Goal: Task Accomplishment & Management: Complete application form

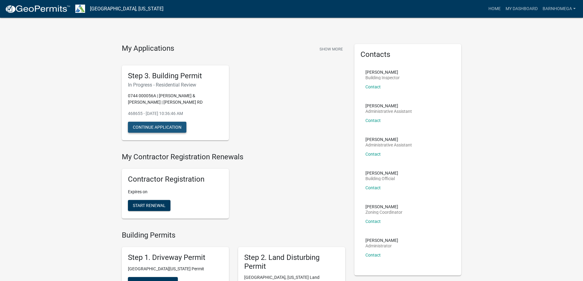
click at [186, 133] on button "Continue Application" at bounding box center [157, 127] width 58 height 11
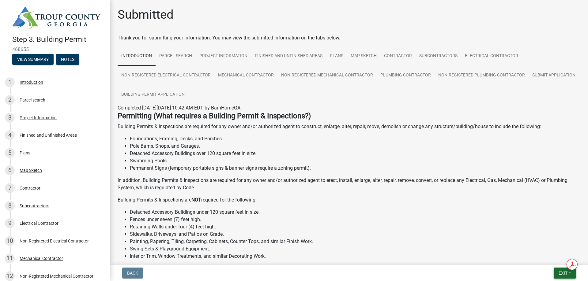
click at [558, 273] on span "Exit" at bounding box center [562, 273] width 9 height 5
click at [530, 251] on button "Save & Exit" at bounding box center [551, 254] width 49 height 15
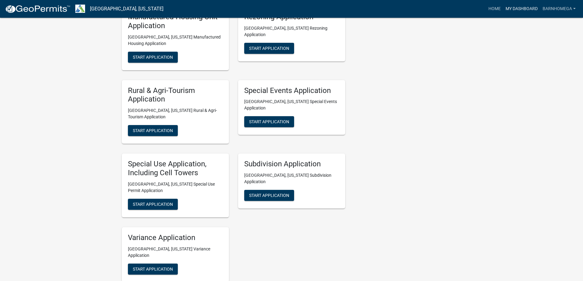
click at [511, 13] on link "My Dashboard" at bounding box center [521, 9] width 37 height 12
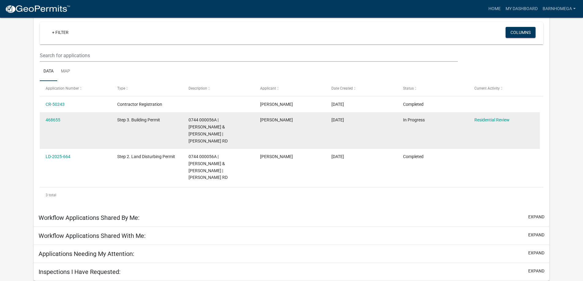
scroll to position [97, 0]
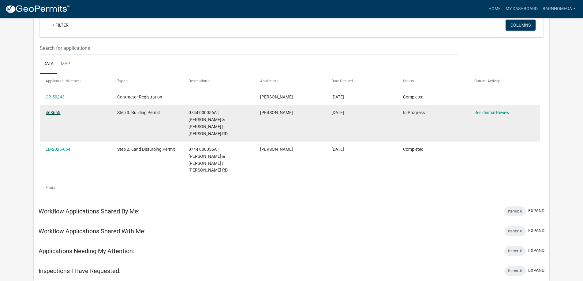
click at [54, 111] on link "468655" at bounding box center [53, 112] width 15 height 5
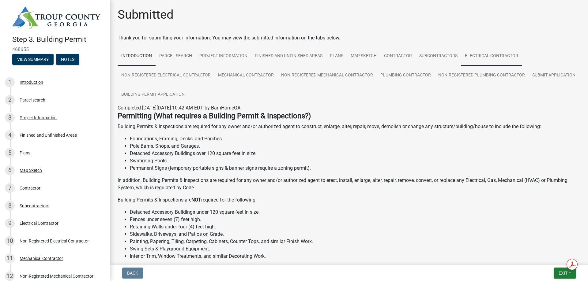
click at [461, 66] on link "Electrical Contractor" at bounding box center [491, 57] width 61 height 20
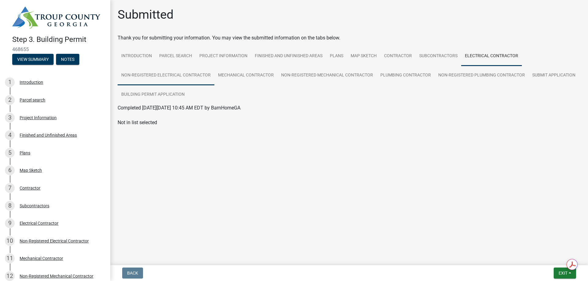
click at [214, 85] on link "Non-Registered Electrical Contractor" at bounding box center [166, 76] width 97 height 20
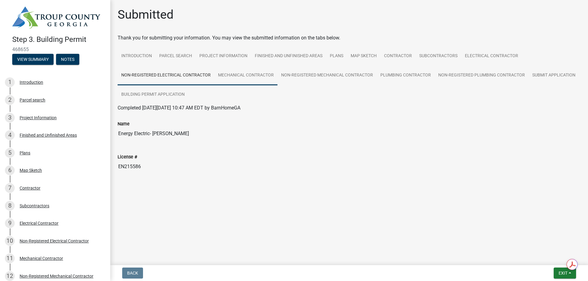
click at [277, 85] on link "Mechanical Contractor" at bounding box center [245, 76] width 63 height 20
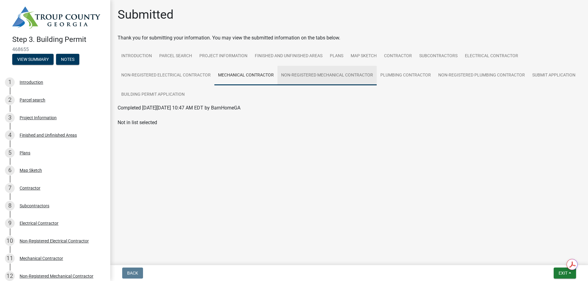
click at [376, 85] on link "Non-Registered Mechanical Contractor" at bounding box center [326, 76] width 99 height 20
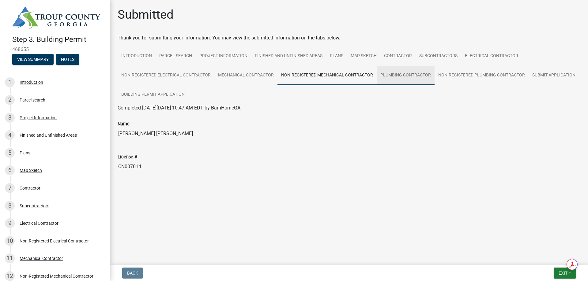
click at [376, 85] on link "Plumbing Contractor" at bounding box center [405, 76] width 58 height 20
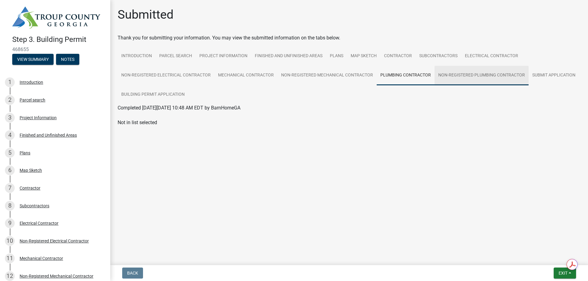
click at [434, 85] on link "Non-Registered Plumbing Contractor" at bounding box center [481, 76] width 94 height 20
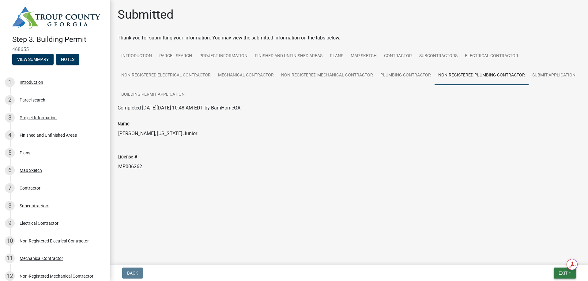
click at [561, 271] on span "Exit" at bounding box center [562, 273] width 9 height 5
click at [542, 252] on button "Save & Exit" at bounding box center [551, 254] width 49 height 15
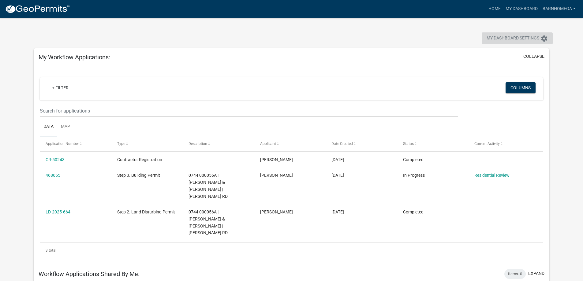
click at [511, 42] on span "My Dashboard Settings" at bounding box center [513, 38] width 53 height 7
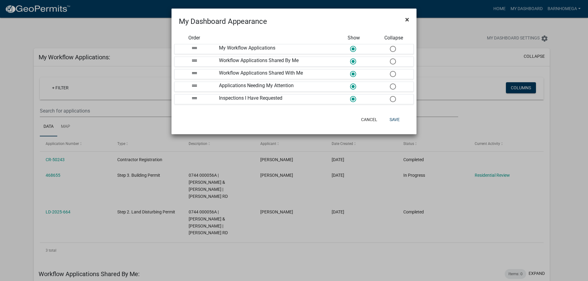
click at [409, 23] on button "×" at bounding box center [407, 19] width 14 height 17
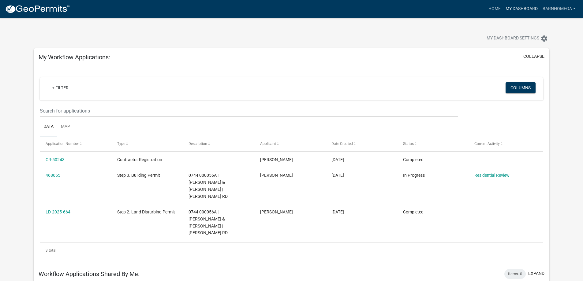
click at [507, 12] on link "My Dashboard" at bounding box center [521, 9] width 37 height 12
click at [486, 12] on link "Home" at bounding box center [494, 9] width 17 height 12
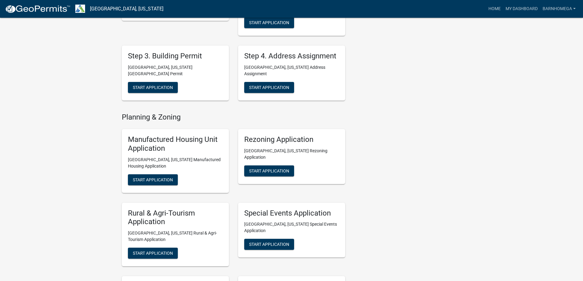
scroll to position [275, 0]
click at [275, 90] on span "Start Application" at bounding box center [269, 87] width 40 height 5
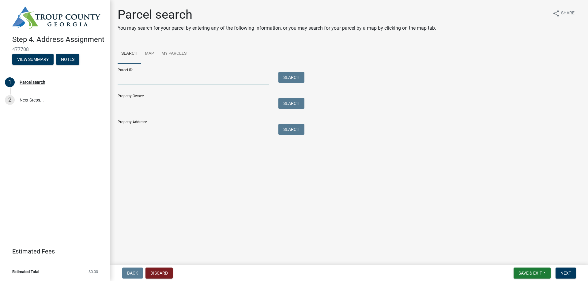
click at [142, 84] on input "Parcel ID:" at bounding box center [194, 78] width 152 height 13
type input "0744000056A"
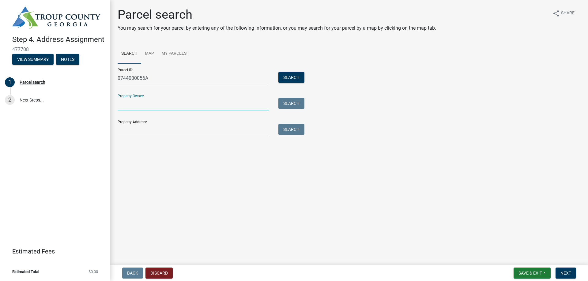
click at [179, 110] on input "Property Owner:" at bounding box center [194, 104] width 152 height 13
type input "[PERSON_NAME]"
click at [136, 152] on button "Search All" at bounding box center [135, 146] width 35 height 11
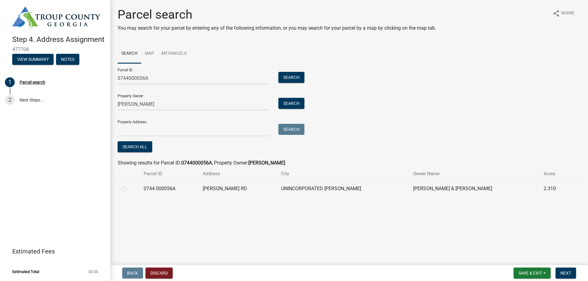
click at [129, 185] on label at bounding box center [129, 185] width 0 height 0
click at [129, 189] on 000056A "radio" at bounding box center [131, 187] width 4 height 4
radio 000056A "true"
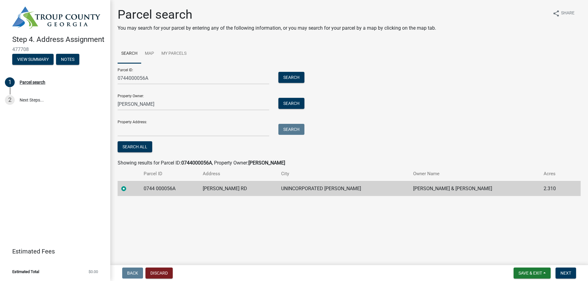
scroll to position [8, 0]
click at [560, 273] on span "Next" at bounding box center [565, 273] width 11 height 5
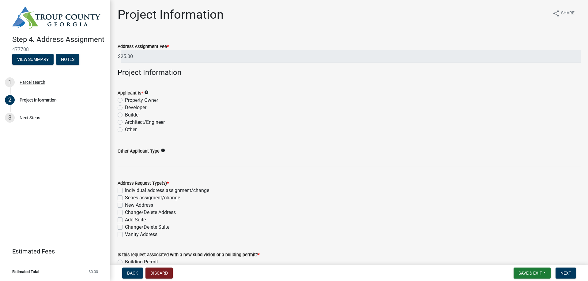
click at [125, 119] on label "Builder" at bounding box center [132, 114] width 15 height 7
click at [125, 115] on input "Builder" at bounding box center [127, 113] width 4 height 4
radio input "true"
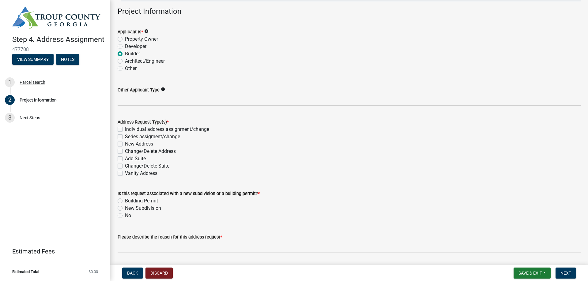
scroll to position [92, 0]
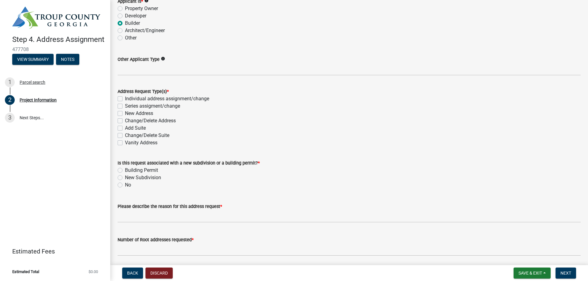
click at [125, 117] on label "New Address" at bounding box center [139, 113] width 28 height 7
click at [125, 114] on input "New Address" at bounding box center [127, 112] width 4 height 4
checkbox input "true"
checkbox input "false"
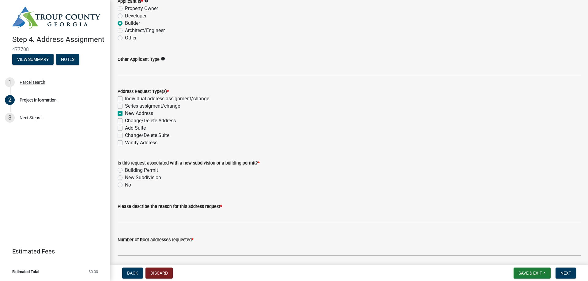
checkbox input "true"
checkbox input "false"
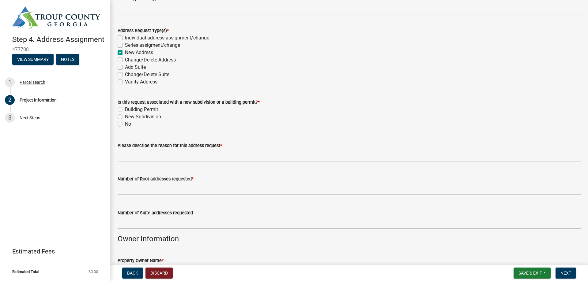
scroll to position [153, 0]
click at [125, 113] on label "Building Permit" at bounding box center [141, 109] width 33 height 7
click at [125, 110] on input "Building Permit" at bounding box center [127, 108] width 4 height 4
radio input "true"
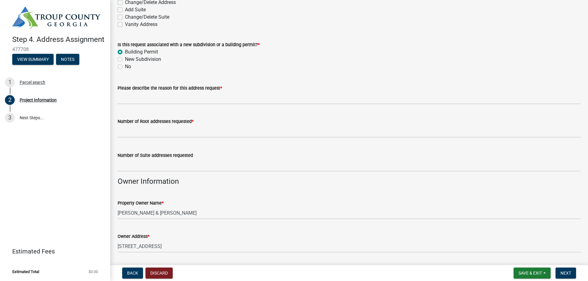
scroll to position [214, 0]
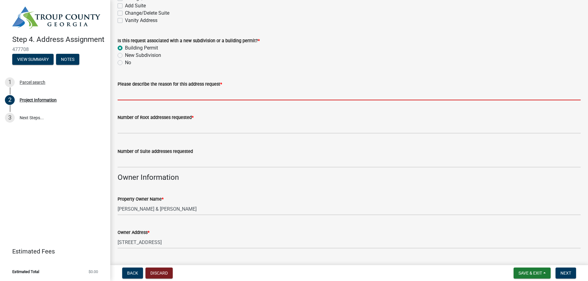
click at [146, 100] on input "Please describe the reason for this address request *" at bounding box center [349, 94] width 463 height 13
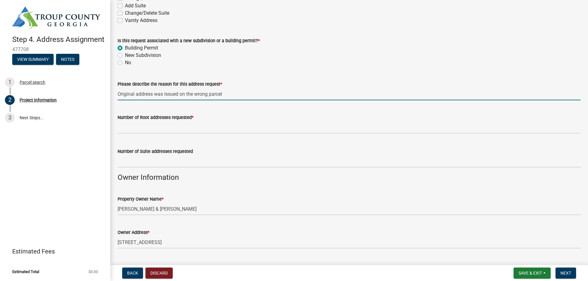
type input "Original address was issued on the wrong parcel"
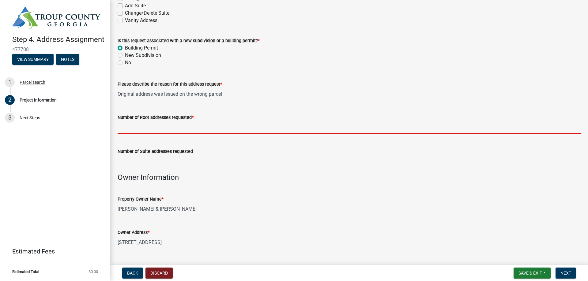
click at [148, 134] on input "text" at bounding box center [349, 127] width 463 height 13
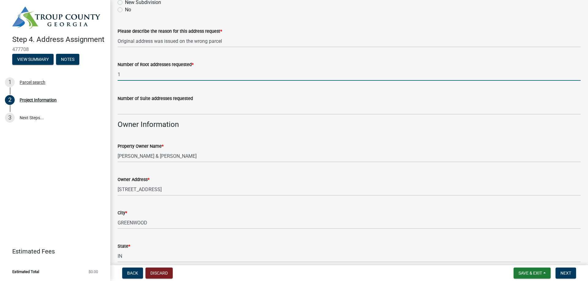
scroll to position [275, 0]
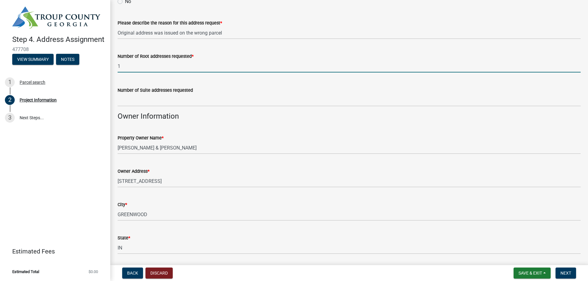
type input "1"
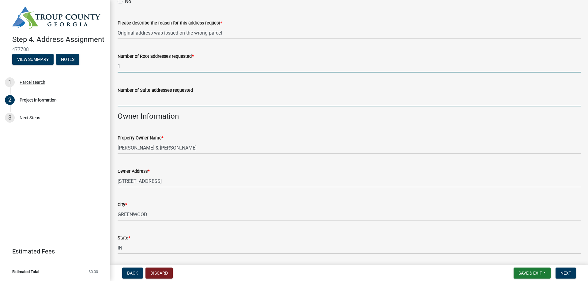
click at [148, 107] on input "text" at bounding box center [349, 100] width 463 height 13
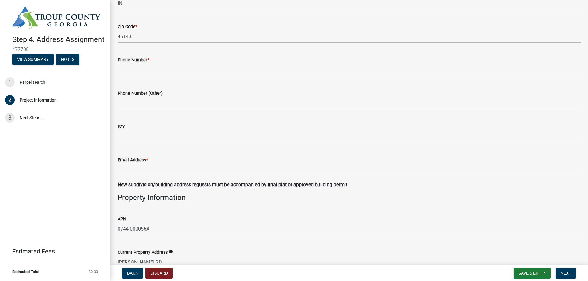
scroll to position [551, 0]
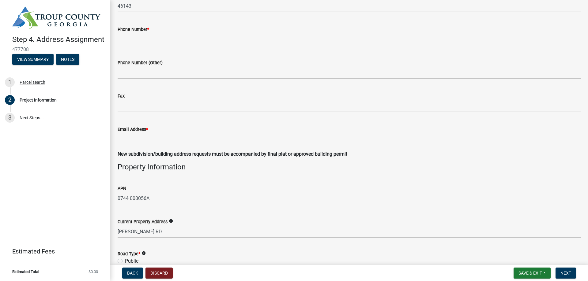
type input "0"
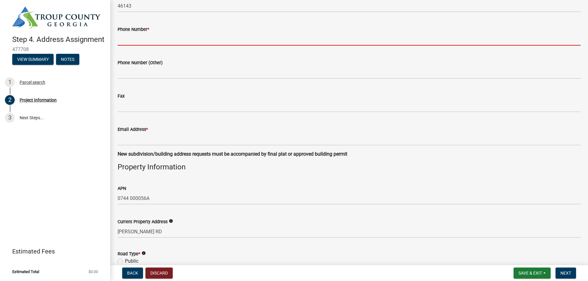
click at [147, 46] on input "Phone Number *" at bounding box center [349, 39] width 463 height 13
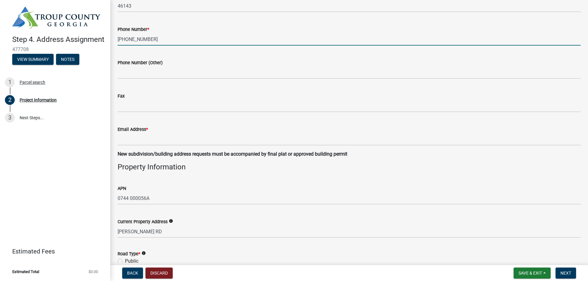
type input "[PHONE_NUMBER]"
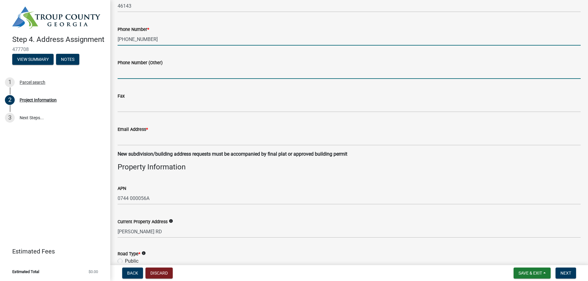
click at [153, 79] on input "Phone Number (Other)" at bounding box center [349, 72] width 463 height 13
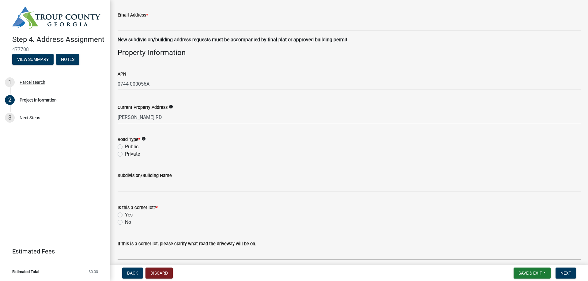
scroll to position [673, 0]
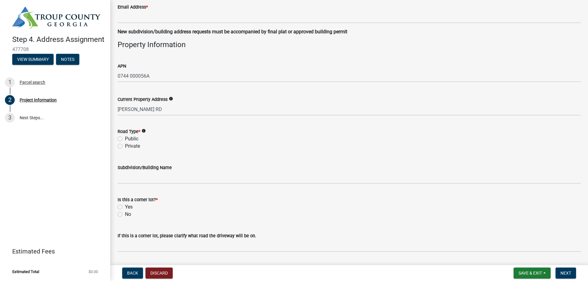
type input "[PHONE_NUMBER]"
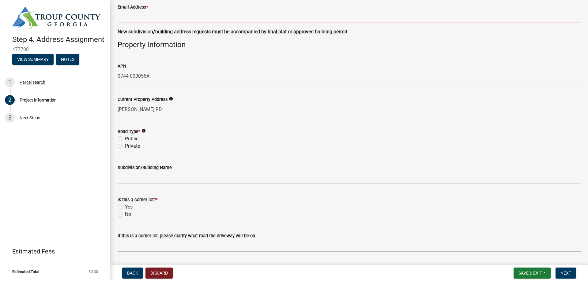
click at [140, 23] on input "Email Address *" at bounding box center [349, 17] width 463 height 13
type input "[PERSON_NAME][EMAIL_ADDRESS][DOMAIN_NAME]"
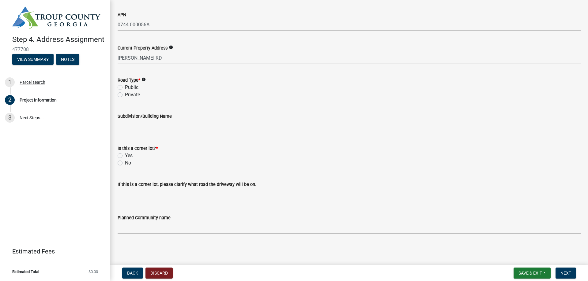
scroll to position [857, 0]
click at [125, 91] on label "Public" at bounding box center [131, 87] width 13 height 7
click at [125, 88] on input "Public" at bounding box center [127, 86] width 4 height 4
radio input "true"
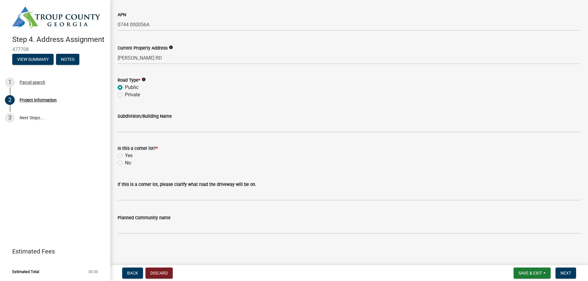
click at [146, 82] on icon "info" at bounding box center [143, 79] width 4 height 4
click at [125, 167] on label "No" at bounding box center [128, 162] width 6 height 7
click at [125, 163] on input "No" at bounding box center [127, 161] width 4 height 4
radio input "true"
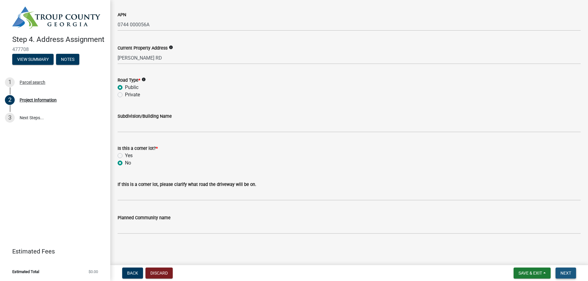
click at [570, 274] on button "Next" at bounding box center [565, 273] width 21 height 11
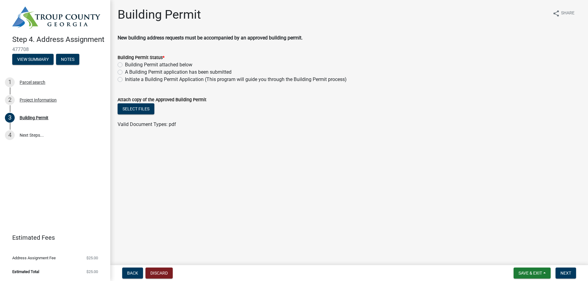
click at [125, 76] on label "A Building Permit application has been submitted" at bounding box center [178, 72] width 107 height 7
click at [125, 73] on input "A Building Permit application has been submitted" at bounding box center [127, 71] width 4 height 4
radio input "true"
click at [562, 272] on span "Next" at bounding box center [565, 273] width 11 height 5
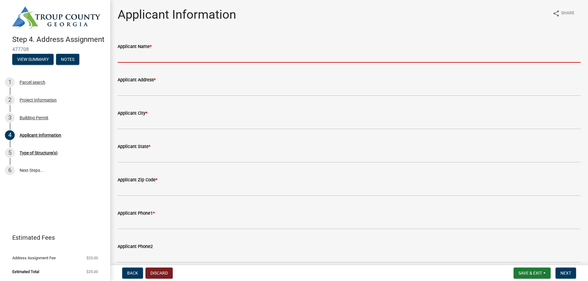
click at [137, 63] on input "Applicant Name *" at bounding box center [349, 56] width 463 height 13
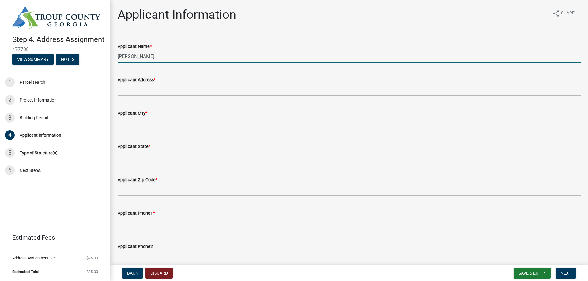
type input "[PERSON_NAME]"
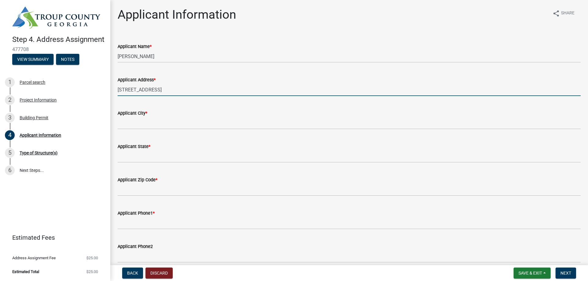
type input "[STREET_ADDRESS]"
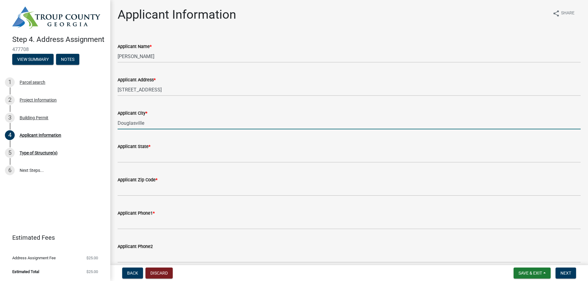
type input "Douglasville"
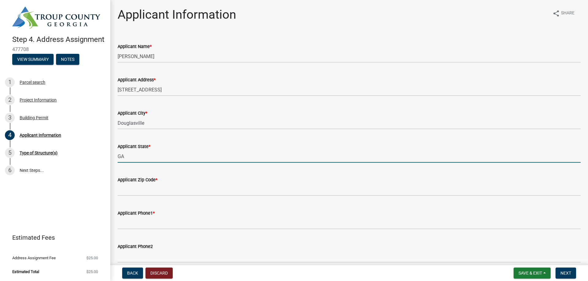
type input "GA"
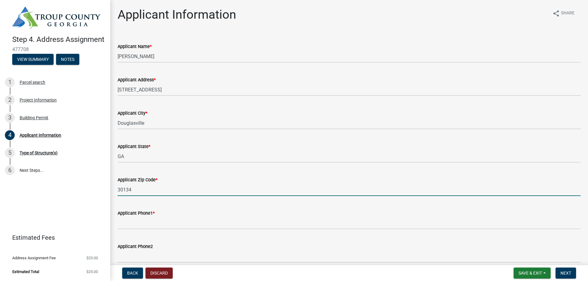
type input "30134"
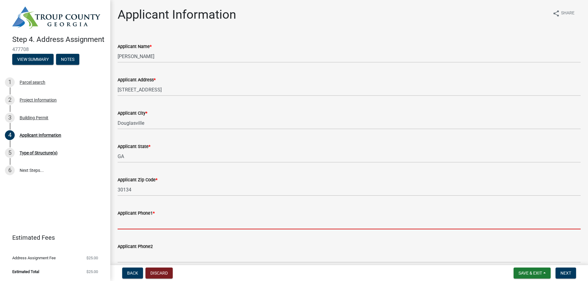
scroll to position [147, 0]
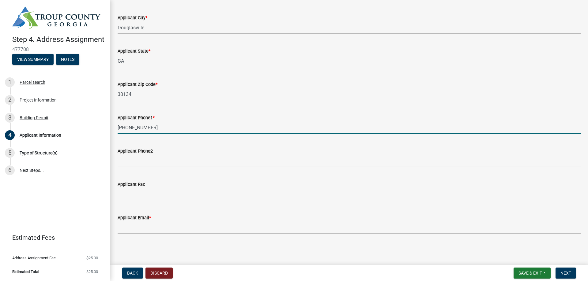
type input "[PHONE_NUMBER]"
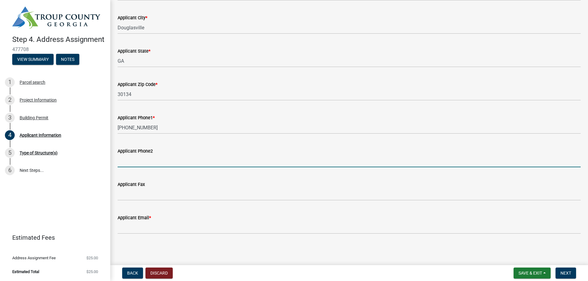
click at [155, 167] on input "Applicant Phone2" at bounding box center [349, 161] width 463 height 13
type input "[PHONE_NUMBER]"
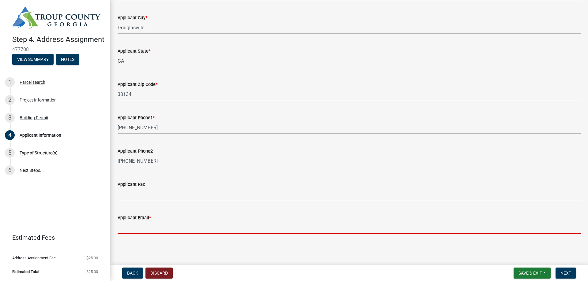
click at [153, 226] on input "Applicant Email *" at bounding box center [349, 228] width 463 height 13
type input "[PERSON_NAME][EMAIL_ADDRESS][DOMAIN_NAME]"
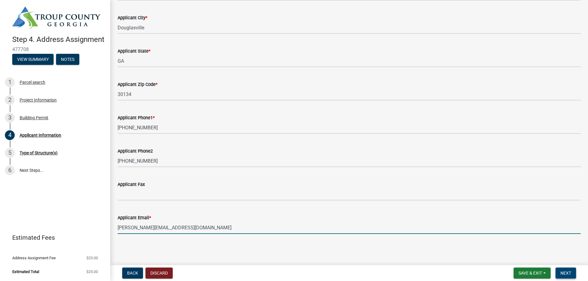
click at [569, 273] on button "Next" at bounding box center [565, 273] width 21 height 11
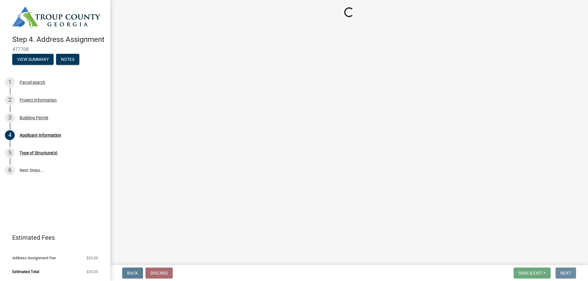
scroll to position [0, 0]
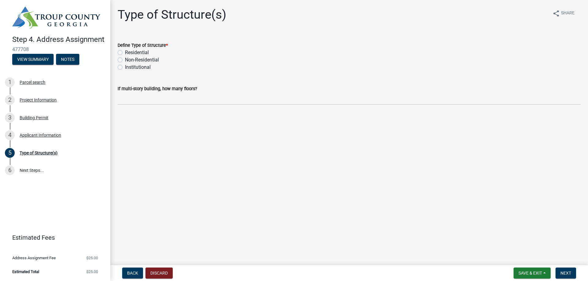
click at [125, 56] on label "Residential" at bounding box center [137, 52] width 24 height 7
click at [125, 53] on input "Residential" at bounding box center [127, 51] width 4 height 4
radio input "true"
click at [555, 271] on button "Next" at bounding box center [565, 273] width 21 height 11
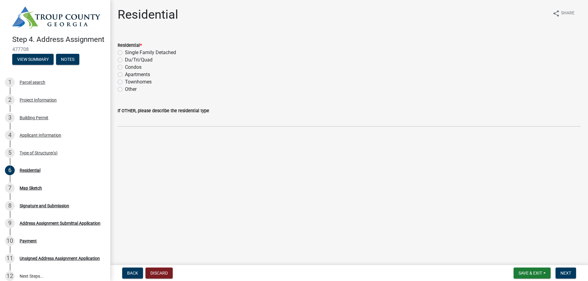
click at [125, 56] on label "Single Family Detached" at bounding box center [150, 52] width 51 height 7
click at [125, 53] on input "Single Family Detached" at bounding box center [127, 51] width 4 height 4
radio input "true"
click at [566, 275] on button "Next" at bounding box center [565, 273] width 21 height 11
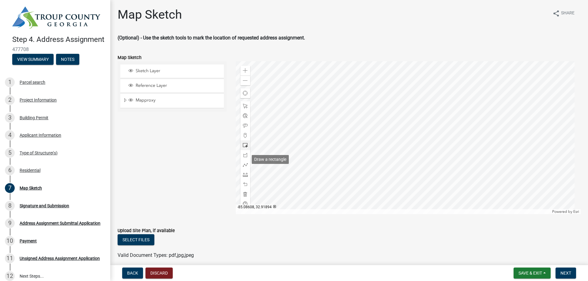
click at [246, 148] on span at bounding box center [245, 145] width 5 height 5
click at [380, 150] on div at bounding box center [408, 137] width 345 height 153
click at [246, 187] on span at bounding box center [245, 184] width 5 height 5
click at [246, 148] on span at bounding box center [245, 145] width 5 height 5
click at [395, 166] on div at bounding box center [408, 137] width 345 height 153
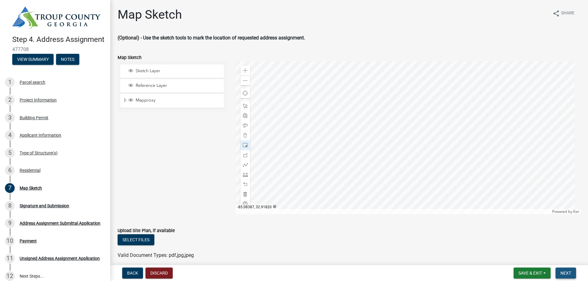
click at [560, 271] on span "Next" at bounding box center [565, 273] width 11 height 5
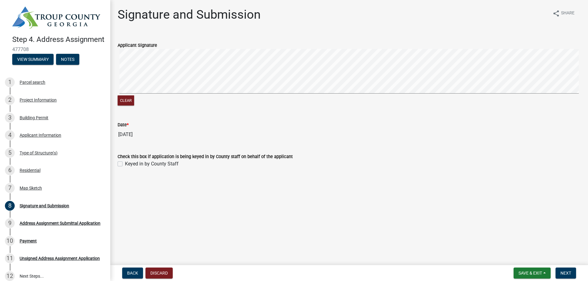
click at [206, 107] on div "Clear" at bounding box center [349, 78] width 463 height 58
click at [560, 272] on span "Next" at bounding box center [565, 273] width 11 height 5
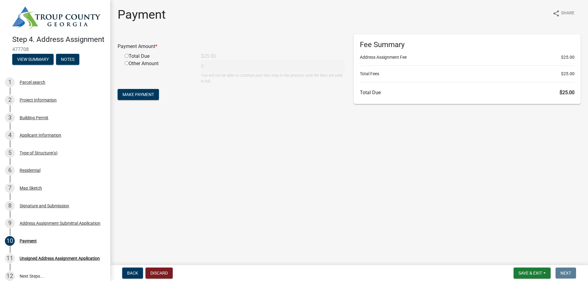
click at [129, 58] on input "radio" at bounding box center [127, 56] width 4 height 4
radio input "true"
type input "25"
click at [137, 97] on span "Make Payment" at bounding box center [138, 94] width 32 height 5
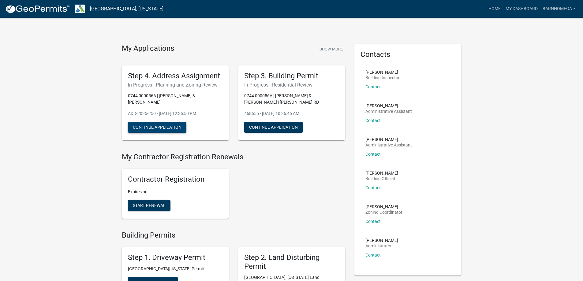
click at [167, 133] on button "Continue Application" at bounding box center [157, 127] width 58 height 11
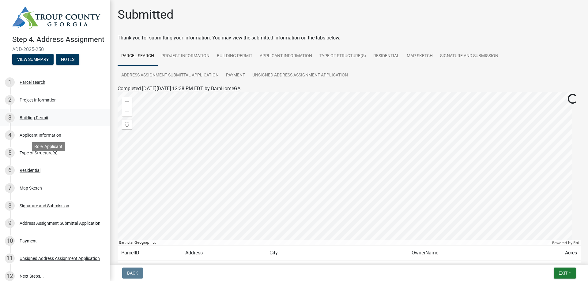
click at [48, 120] on div "Building Permit" at bounding box center [34, 118] width 29 height 4
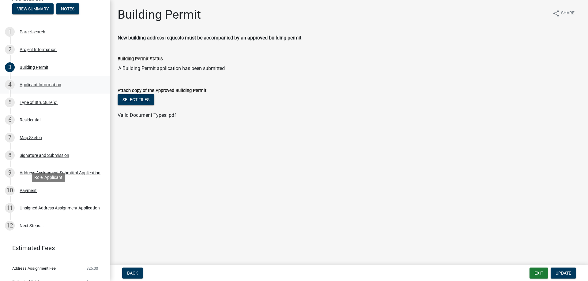
scroll to position [61, 0]
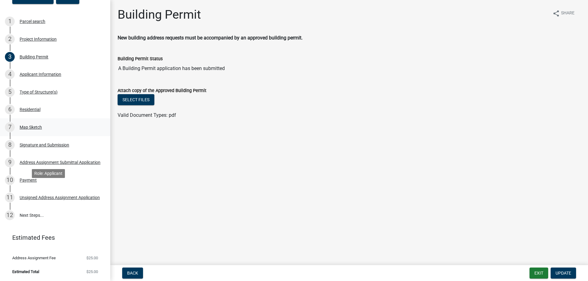
click at [42, 129] on div "Map Sketch" at bounding box center [31, 127] width 22 height 4
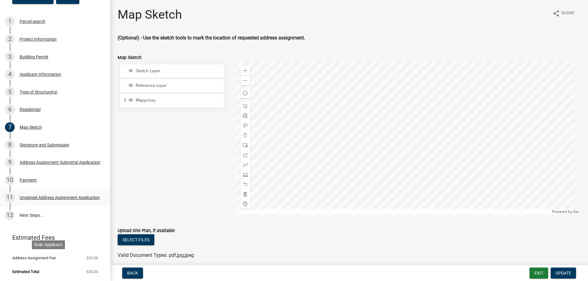
scroll to position [78, 0]
click at [40, 112] on div "Residential" at bounding box center [30, 109] width 21 height 4
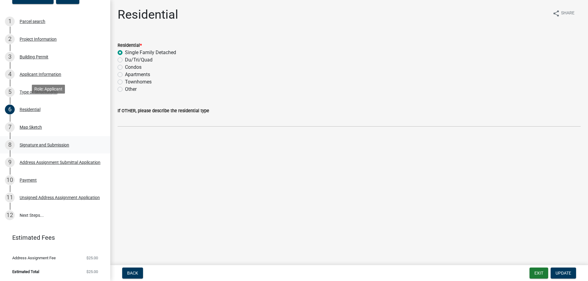
scroll to position [170, 0]
click at [46, 207] on link "12 Next Steps..." at bounding box center [55, 216] width 110 height 18
click at [58, 143] on div "Signature and Submission" at bounding box center [45, 145] width 50 height 4
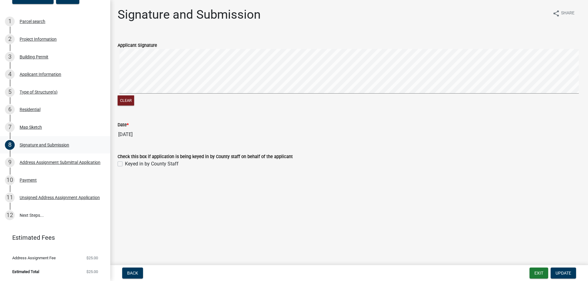
scroll to position [109, 0]
click at [32, 112] on div "Residential" at bounding box center [30, 109] width 21 height 4
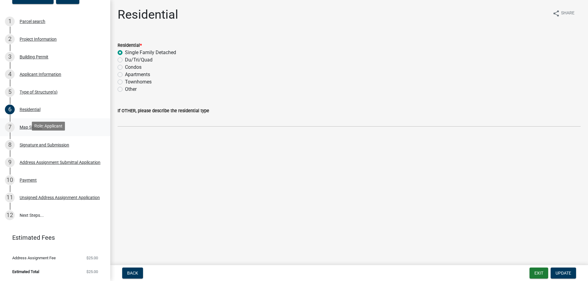
click at [32, 129] on div "Map Sketch" at bounding box center [31, 127] width 22 height 4
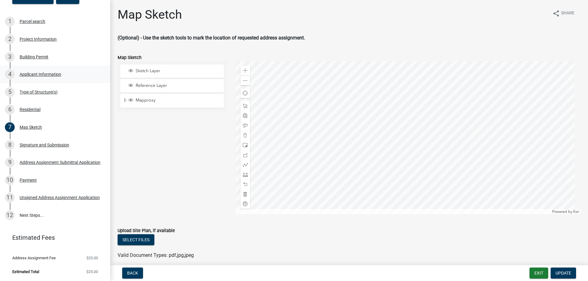
click at [50, 77] on div "Applicant Information" at bounding box center [41, 74] width 42 height 4
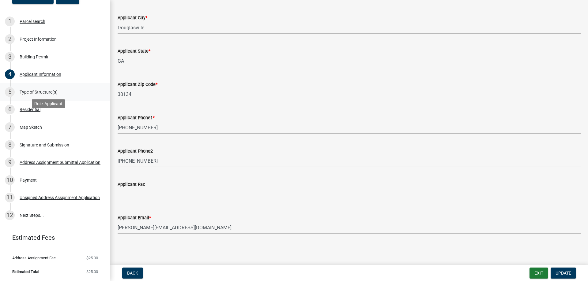
scroll to position [47, 0]
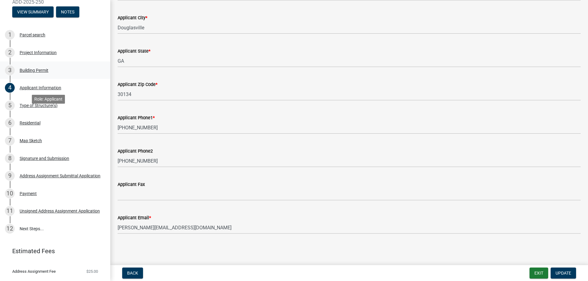
click at [48, 73] on div "Building Permit" at bounding box center [34, 70] width 29 height 4
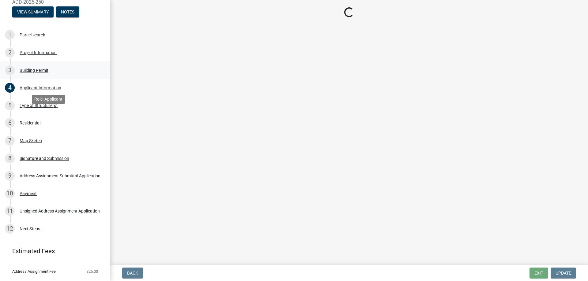
scroll to position [0, 0]
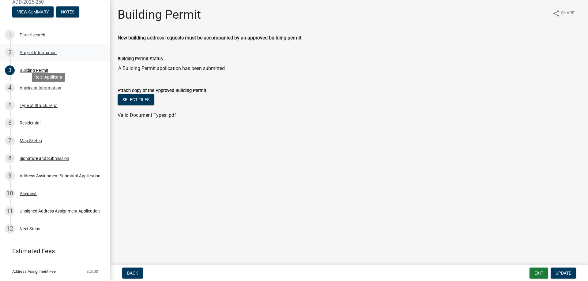
click at [43, 55] on div "Project Information" at bounding box center [38, 53] width 37 height 4
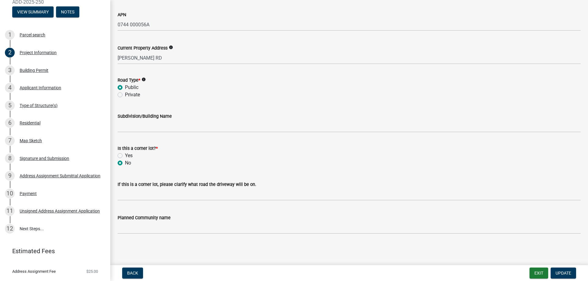
scroll to position [812, 0]
click at [135, 272] on span "Back" at bounding box center [132, 273] width 11 height 5
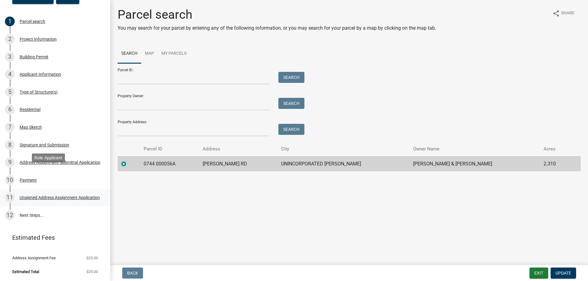
scroll to position [109, 0]
